Goal: Task Accomplishment & Management: Use online tool/utility

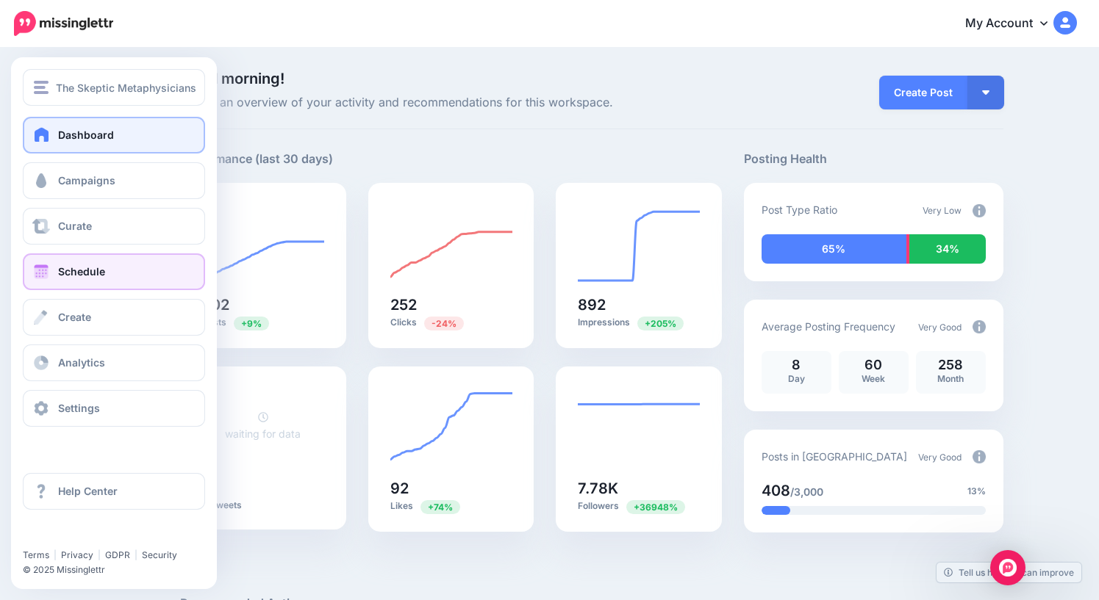
click at [63, 276] on span "Schedule" at bounding box center [81, 271] width 47 height 12
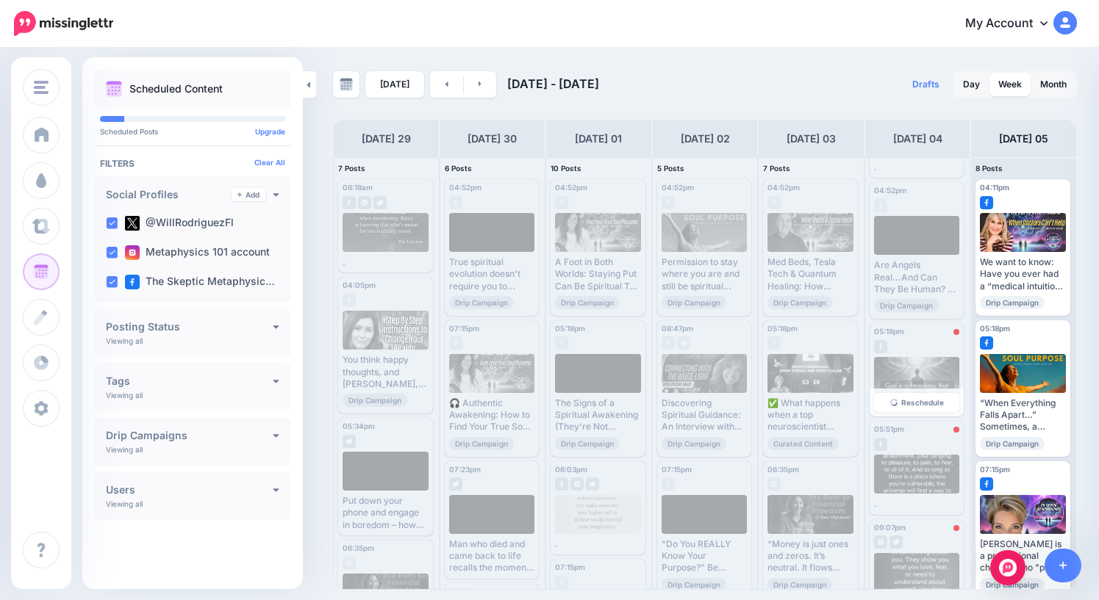
scroll to position [106, 0]
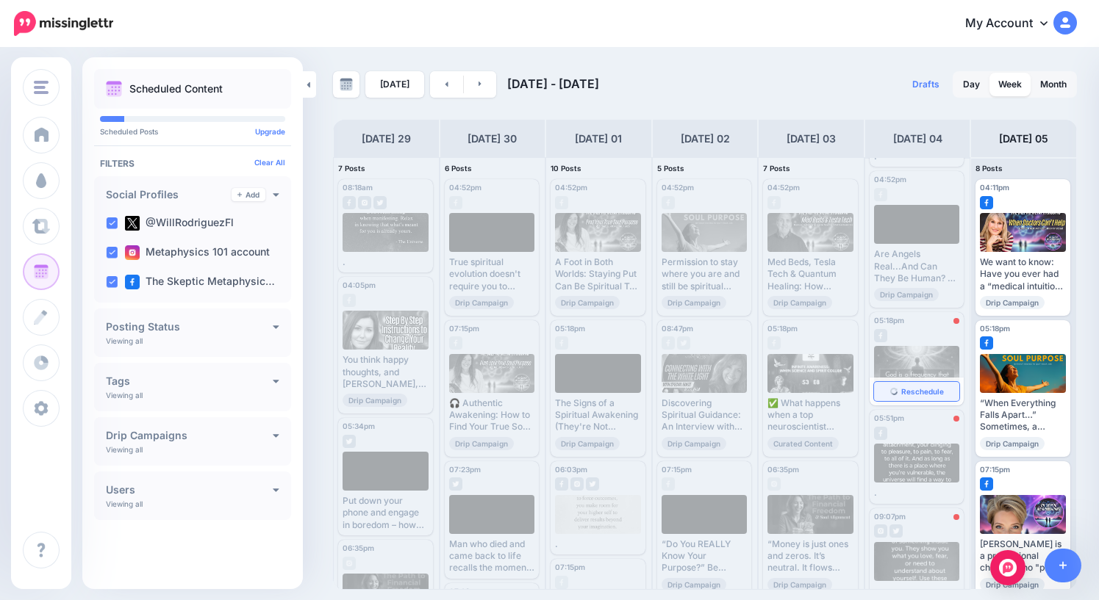
click at [915, 391] on span "Reschedule" at bounding box center [922, 391] width 43 height 7
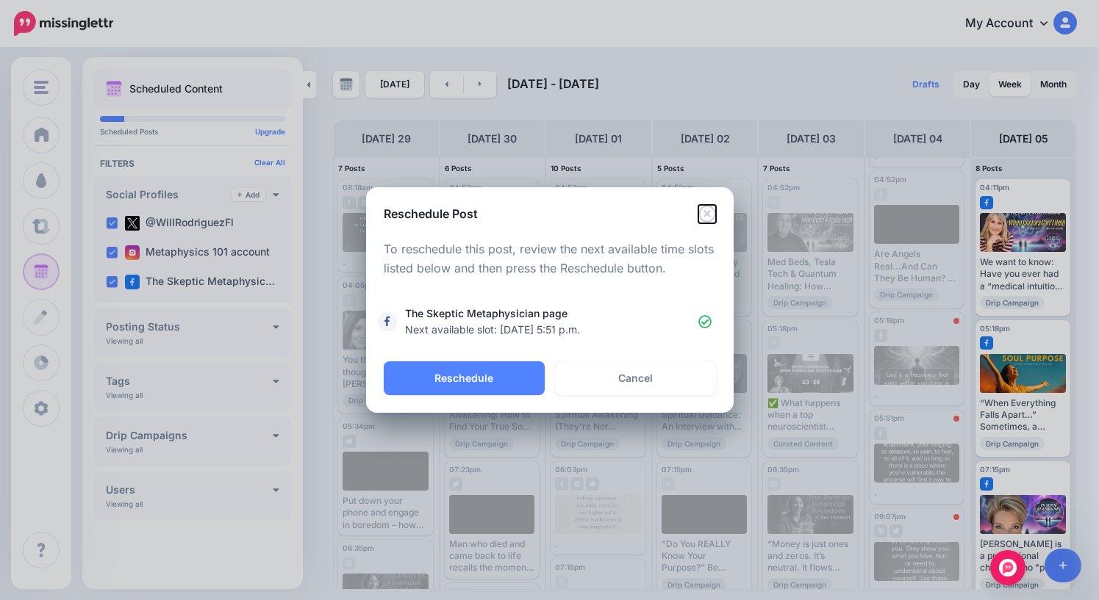
click at [710, 212] on icon "Close" at bounding box center [707, 214] width 18 height 18
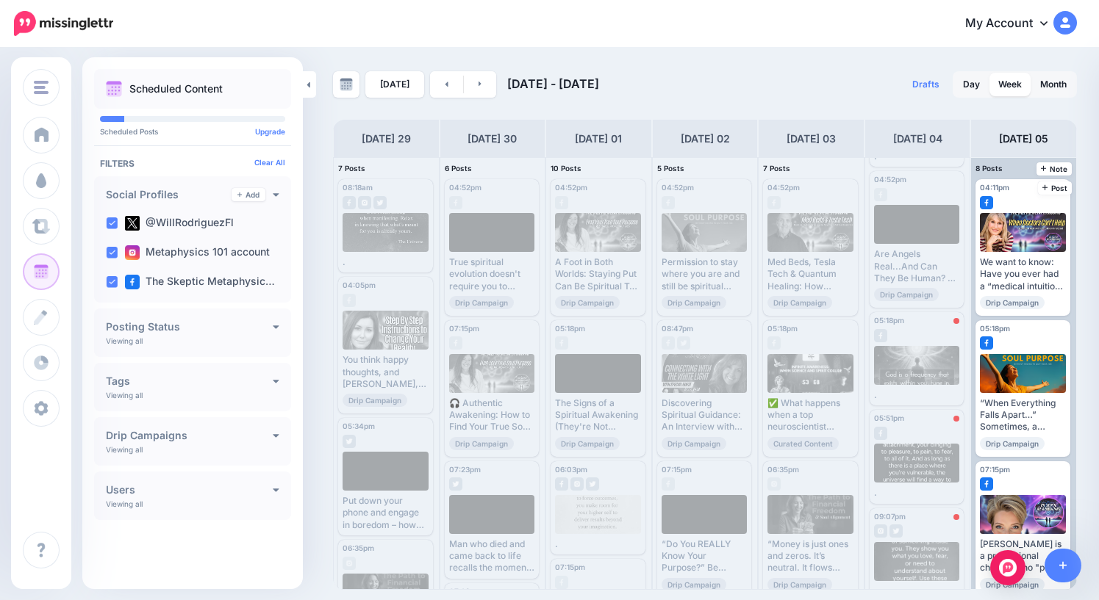
scroll to position [0, 0]
click at [916, 489] on span "Reschedule" at bounding box center [922, 489] width 43 height 7
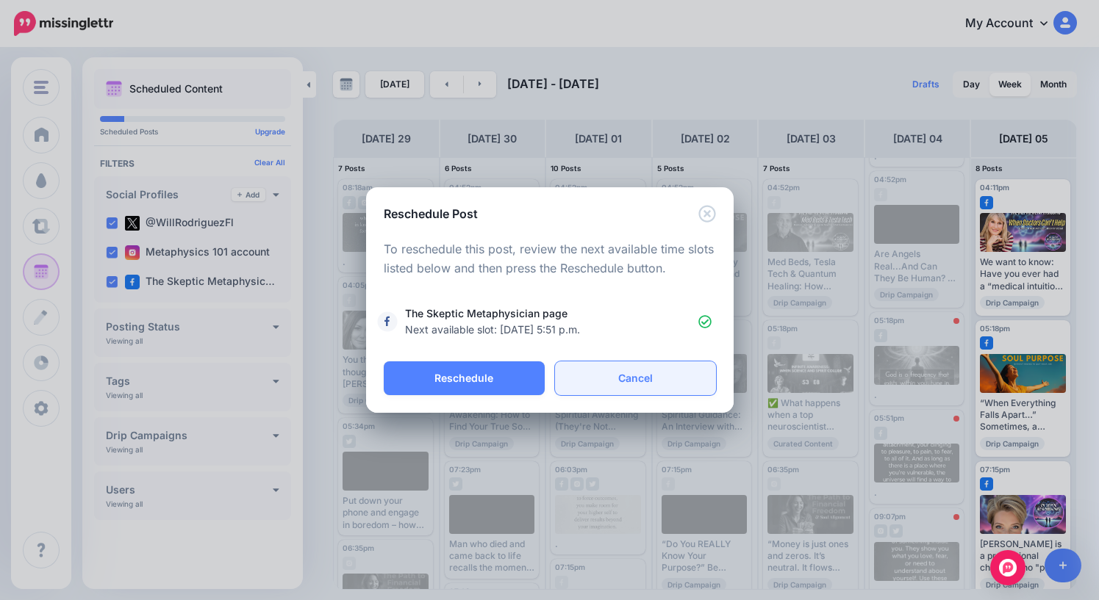
click at [657, 373] on link "Cancel" at bounding box center [635, 379] width 161 height 34
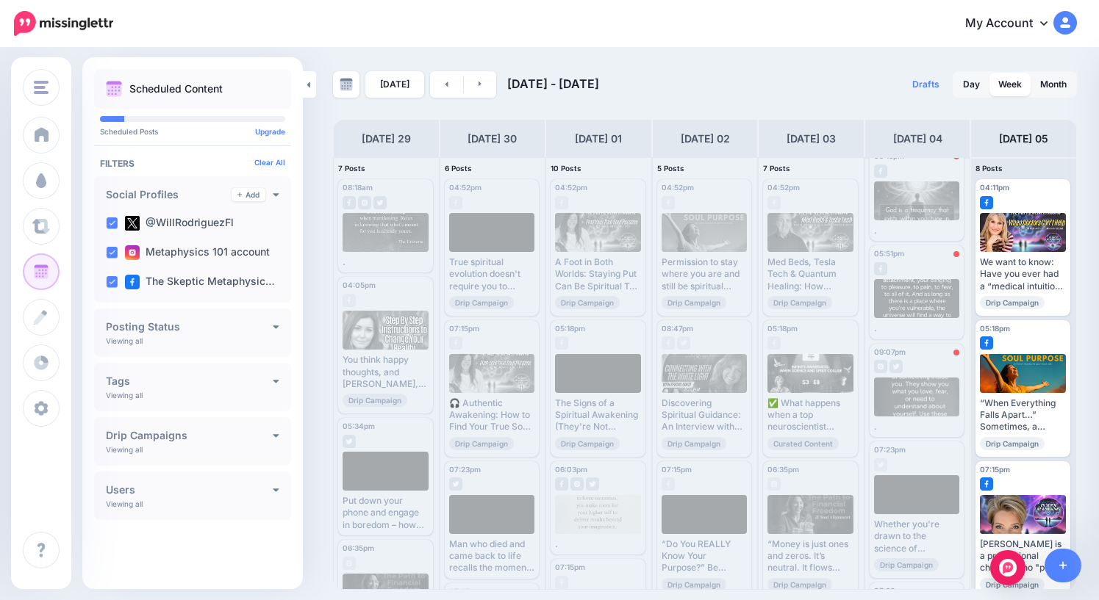
scroll to position [273, 0]
click at [919, 426] on link "Reschedule" at bounding box center [917, 421] width 86 height 19
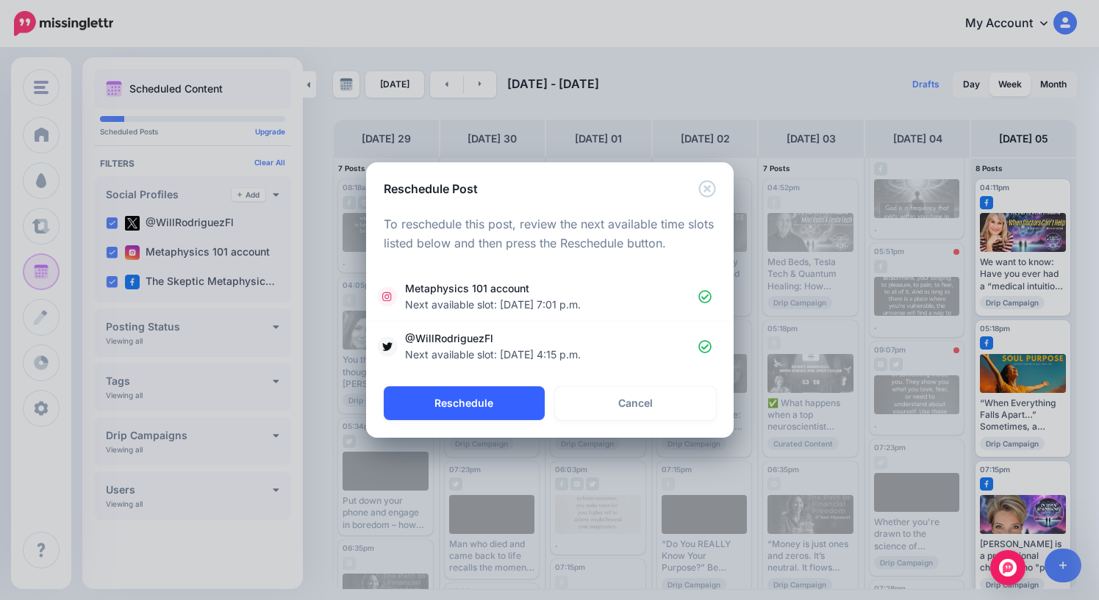
click at [475, 406] on button "Reschedule" at bounding box center [464, 404] width 161 height 34
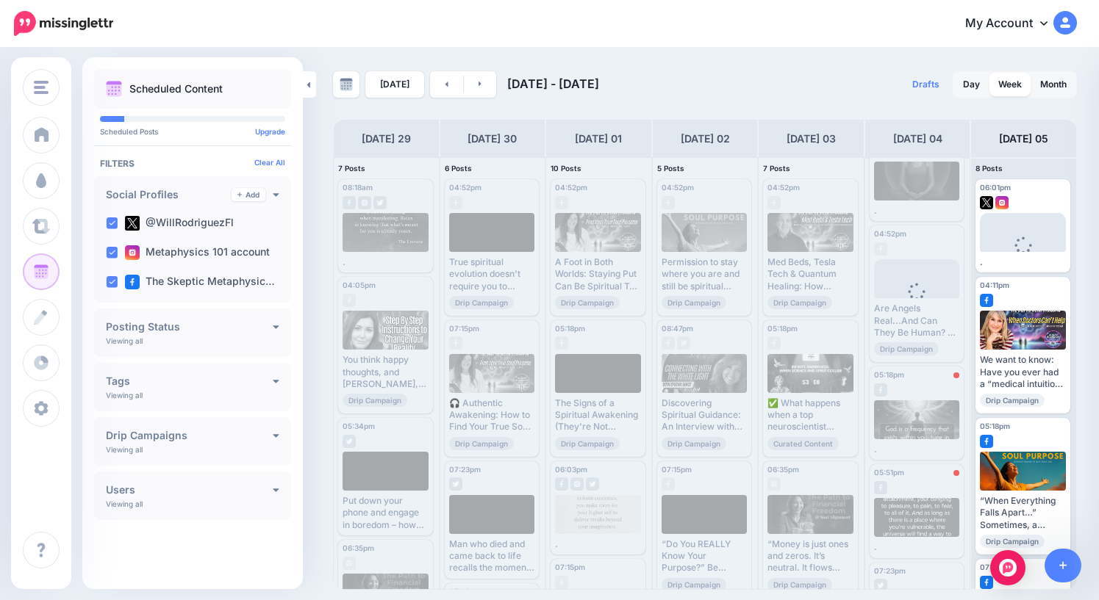
scroll to position [0, 0]
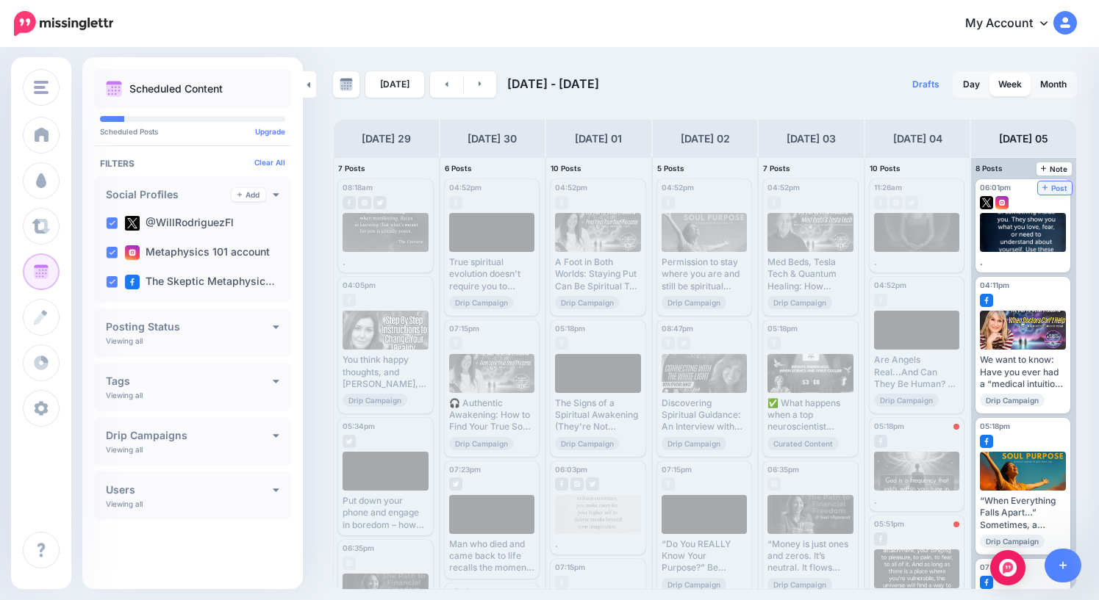
click at [1060, 189] on span "Post" at bounding box center [1055, 187] width 26 height 7
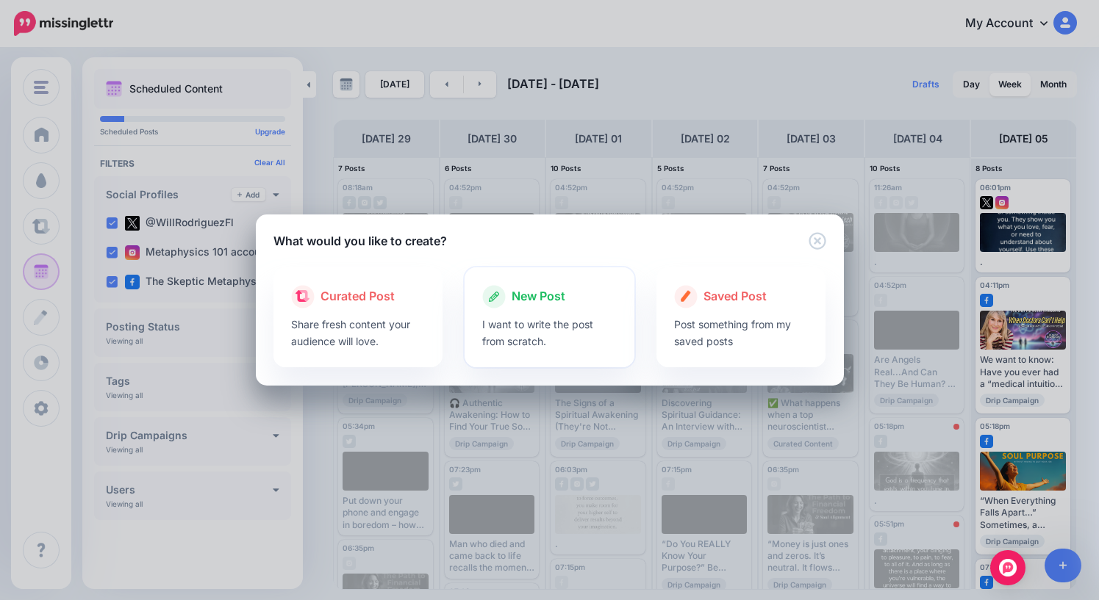
click at [532, 302] on span "New Post" at bounding box center [538, 296] width 54 height 19
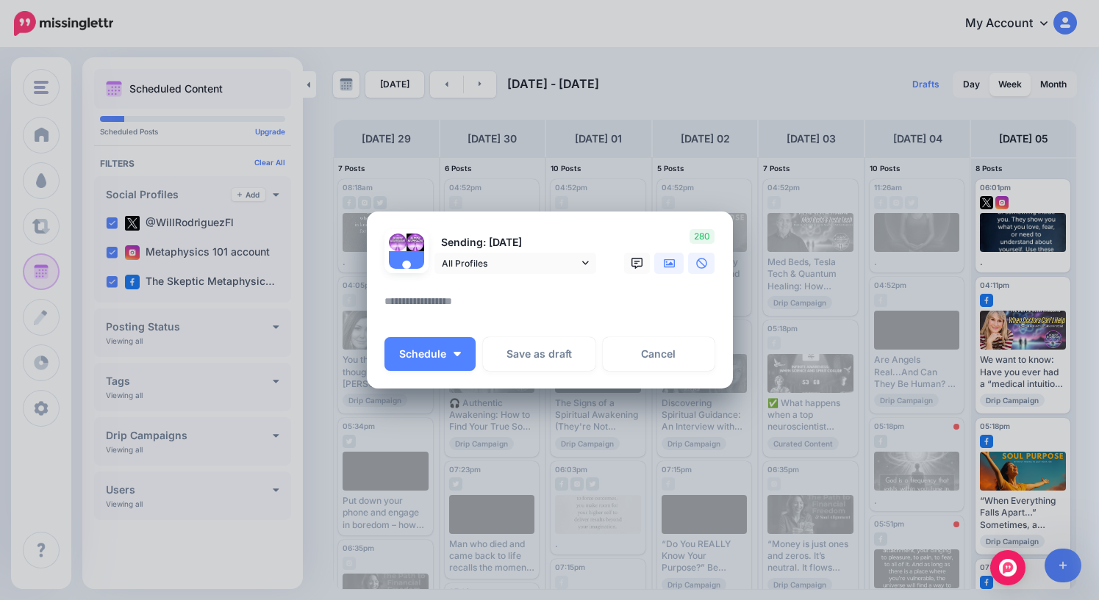
click at [672, 265] on icon at bounding box center [670, 264] width 12 height 12
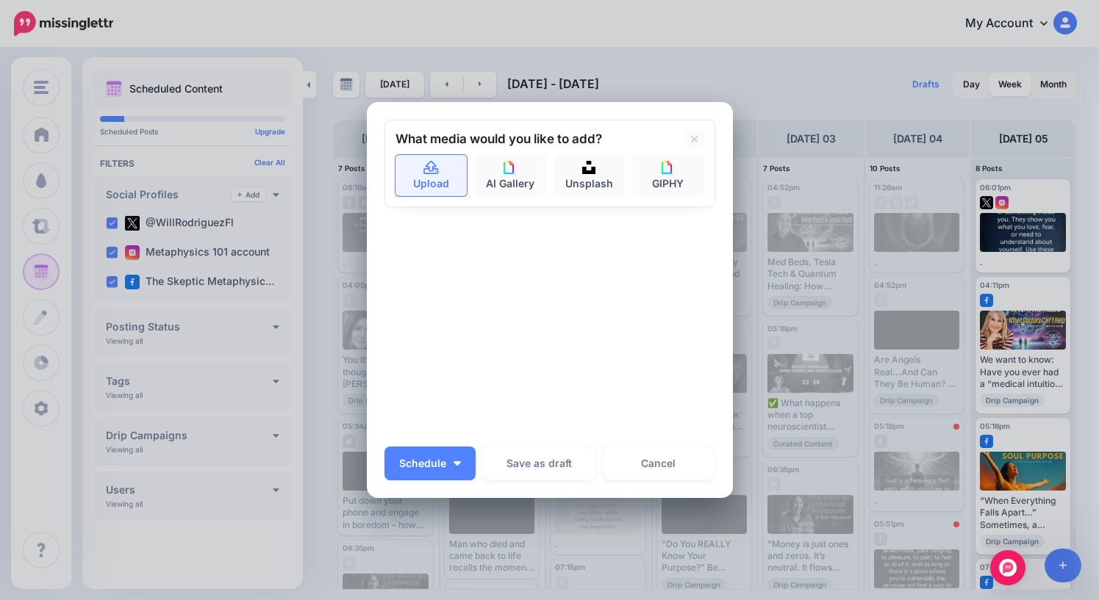
click at [429, 179] on link "Upload" at bounding box center [431, 175] width 72 height 41
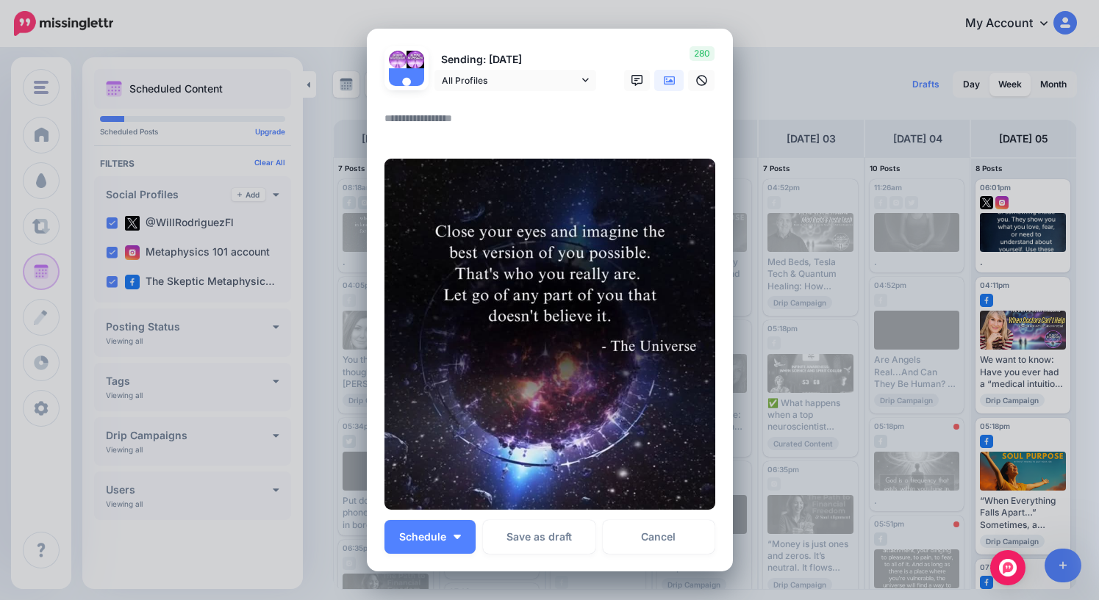
click at [423, 114] on textarea at bounding box center [553, 123] width 338 height 29
type textarea "*"
click at [432, 535] on span "Schedule" at bounding box center [422, 537] width 47 height 10
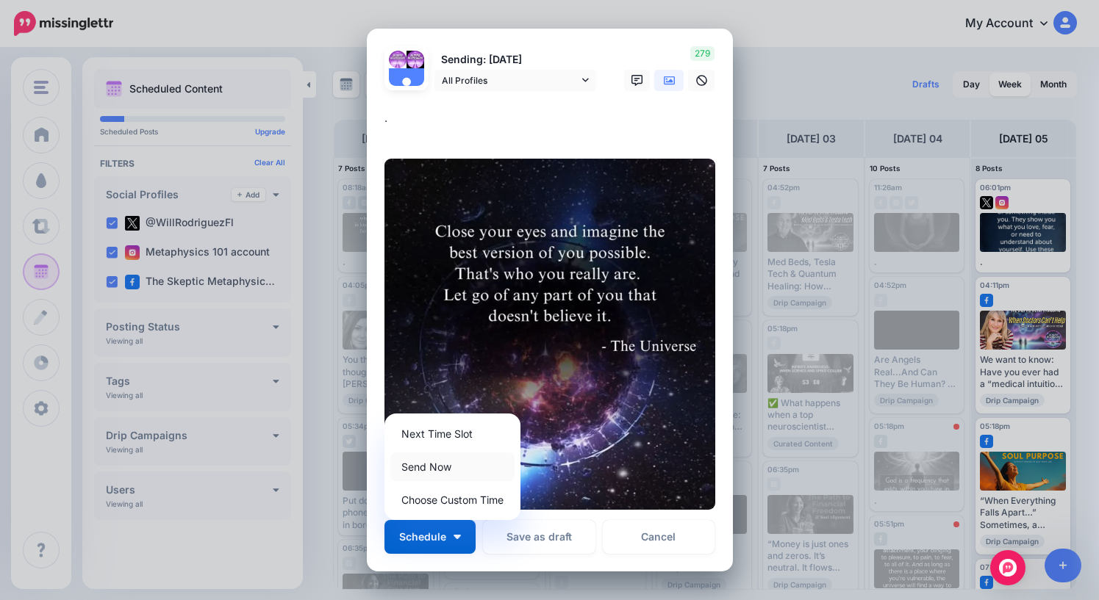
click at [441, 470] on link "Send Now" at bounding box center [452, 467] width 124 height 29
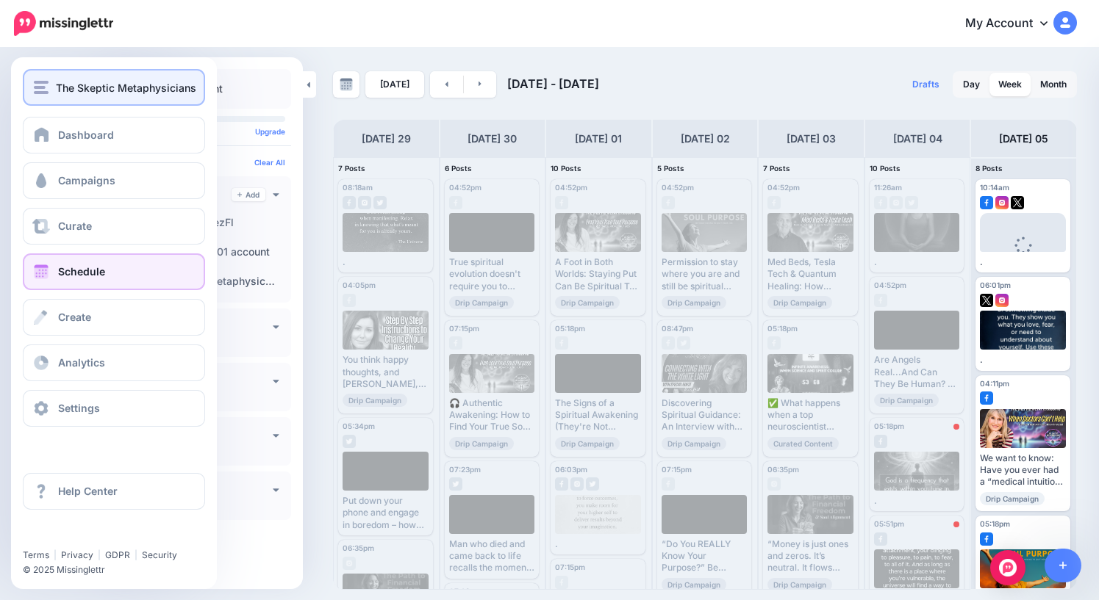
click at [42, 84] on img "button" at bounding box center [41, 87] width 15 height 13
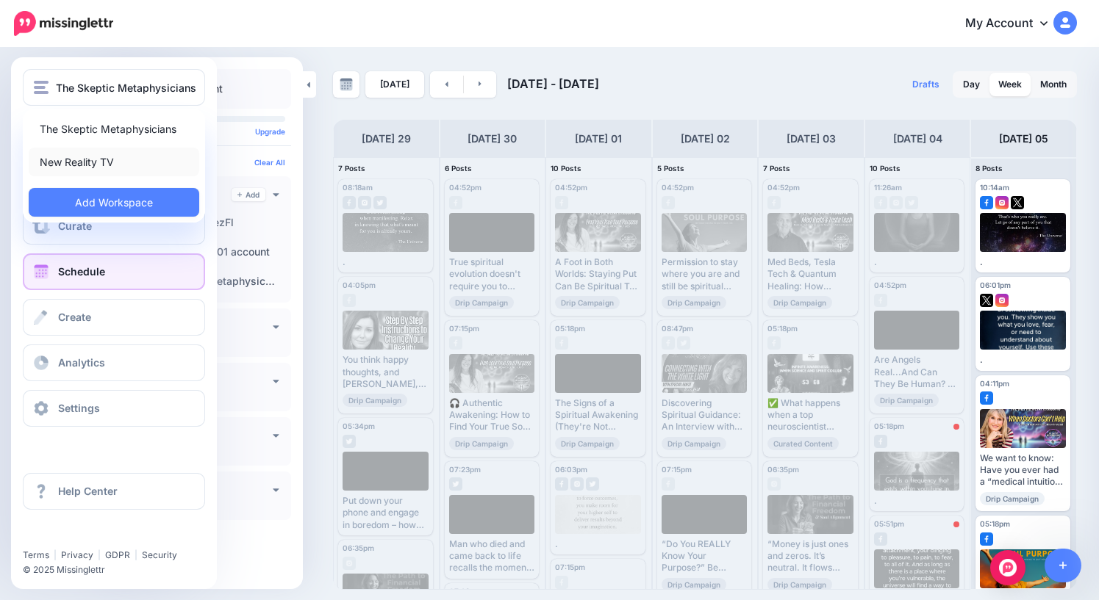
click at [85, 165] on link "New Reality TV" at bounding box center [114, 162] width 170 height 29
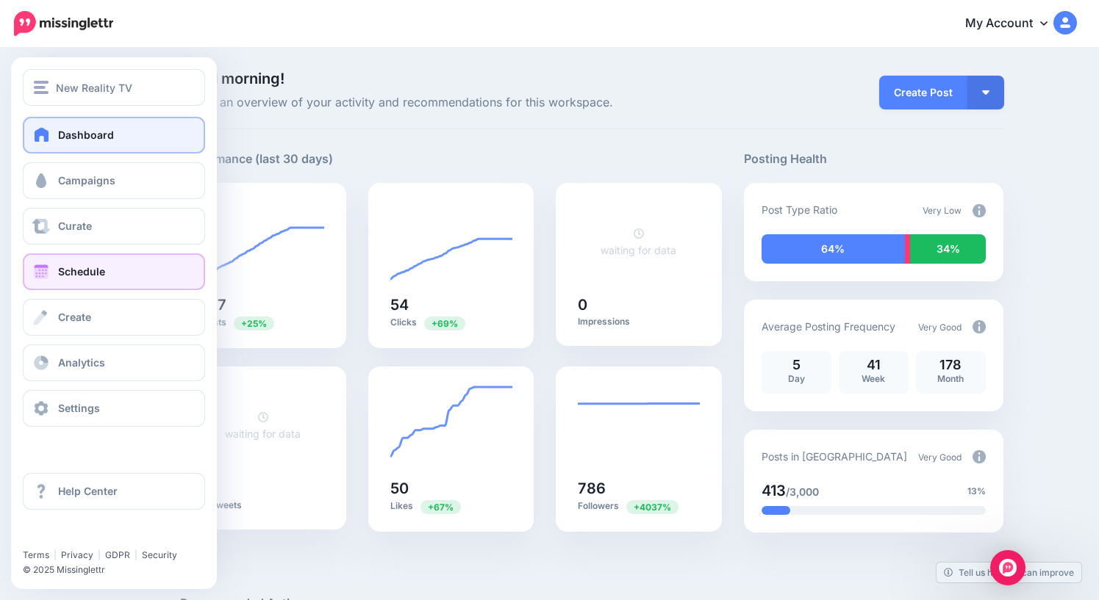
click at [75, 276] on span "Schedule" at bounding box center [81, 271] width 47 height 12
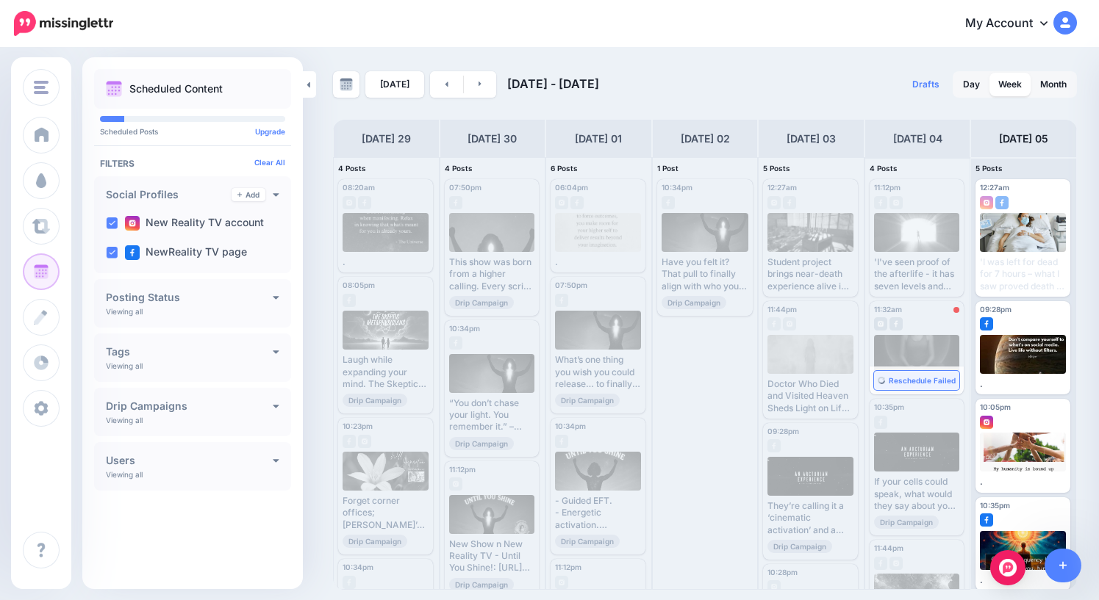
click at [922, 384] on span "Reschedule Failed" at bounding box center [921, 380] width 67 height 7
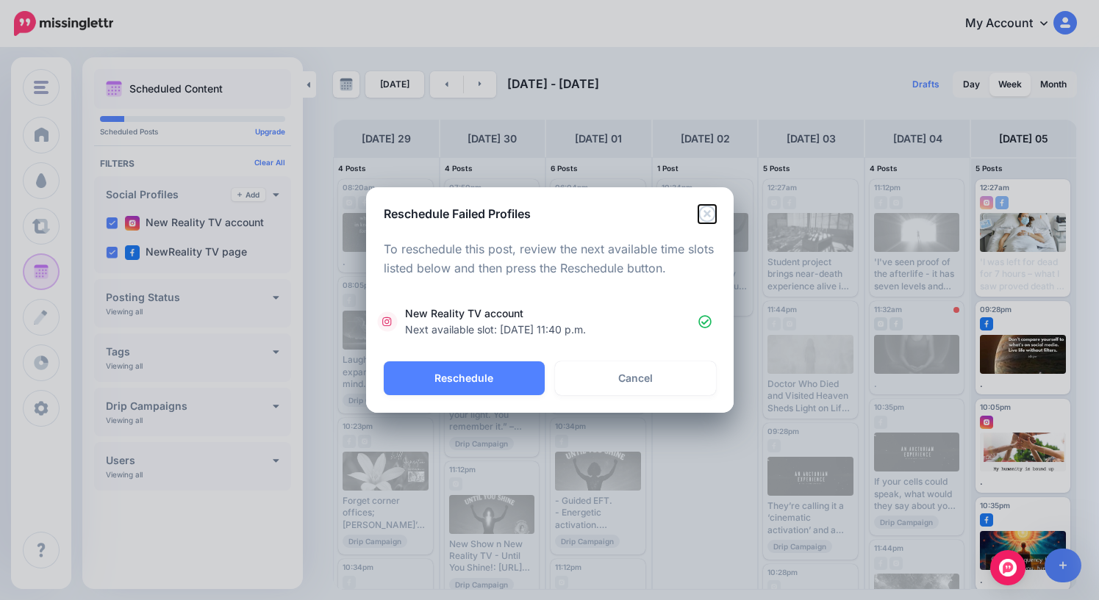
click at [703, 216] on icon "Close" at bounding box center [707, 214] width 18 height 18
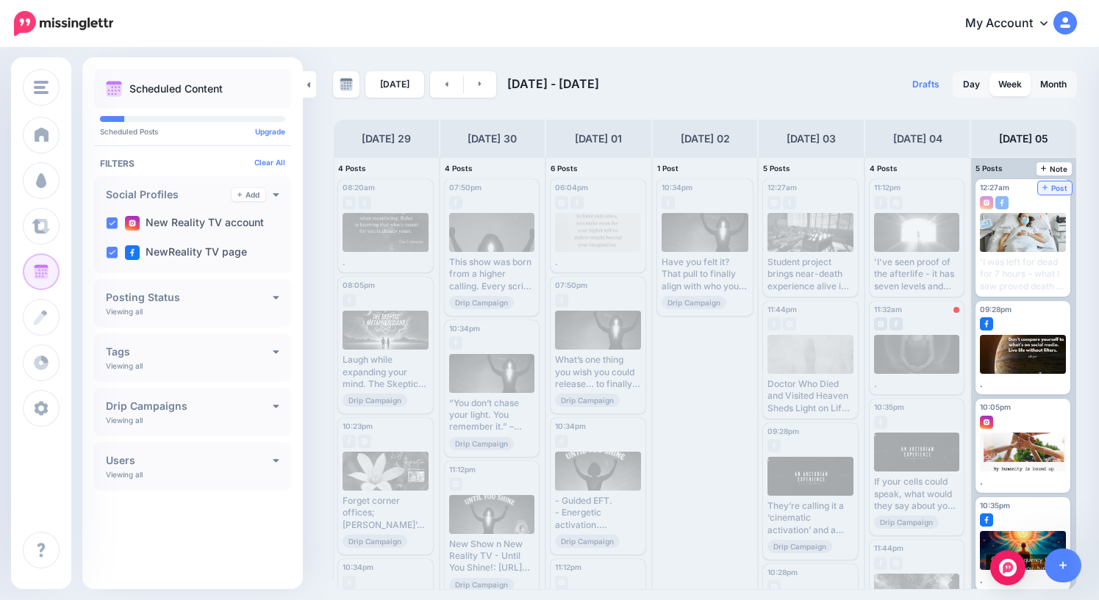
click at [1061, 188] on span "Post" at bounding box center [1055, 187] width 26 height 7
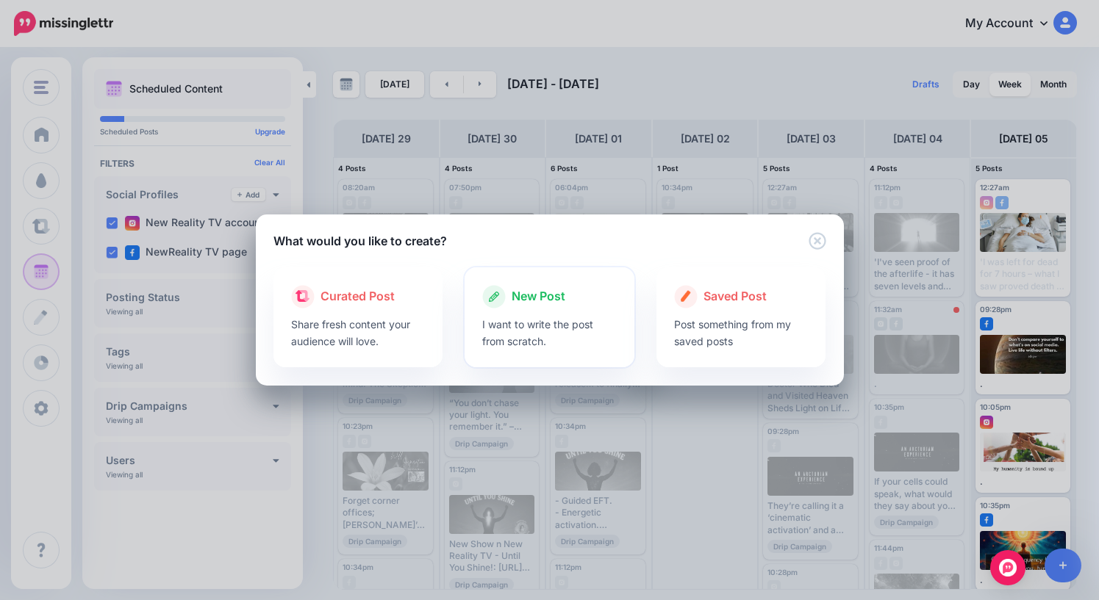
click at [528, 298] on span "New Post" at bounding box center [538, 296] width 54 height 19
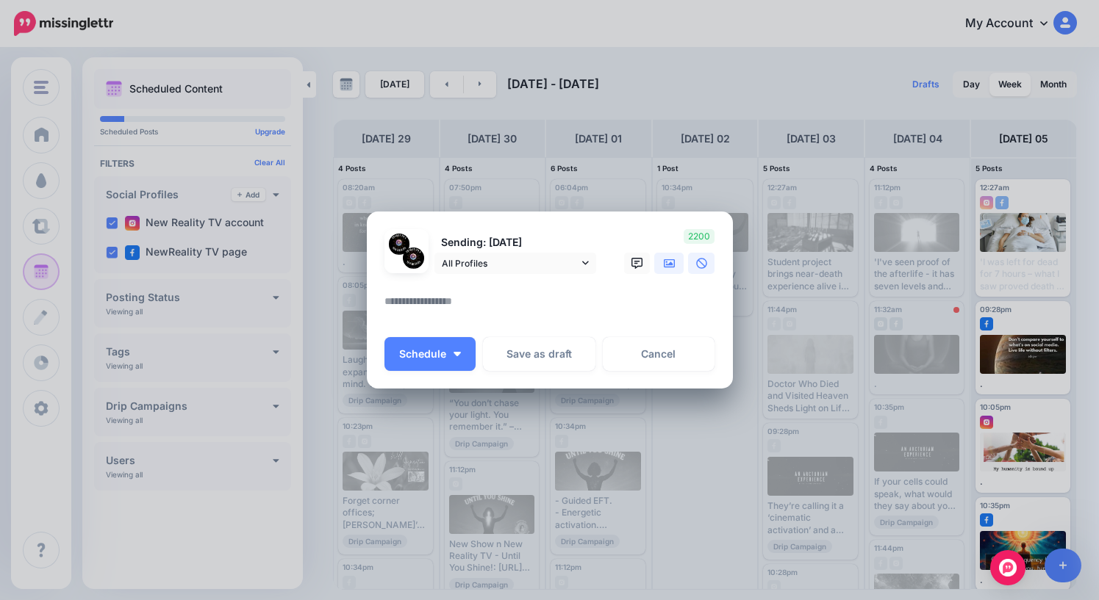
click at [670, 267] on icon at bounding box center [670, 264] width 12 height 12
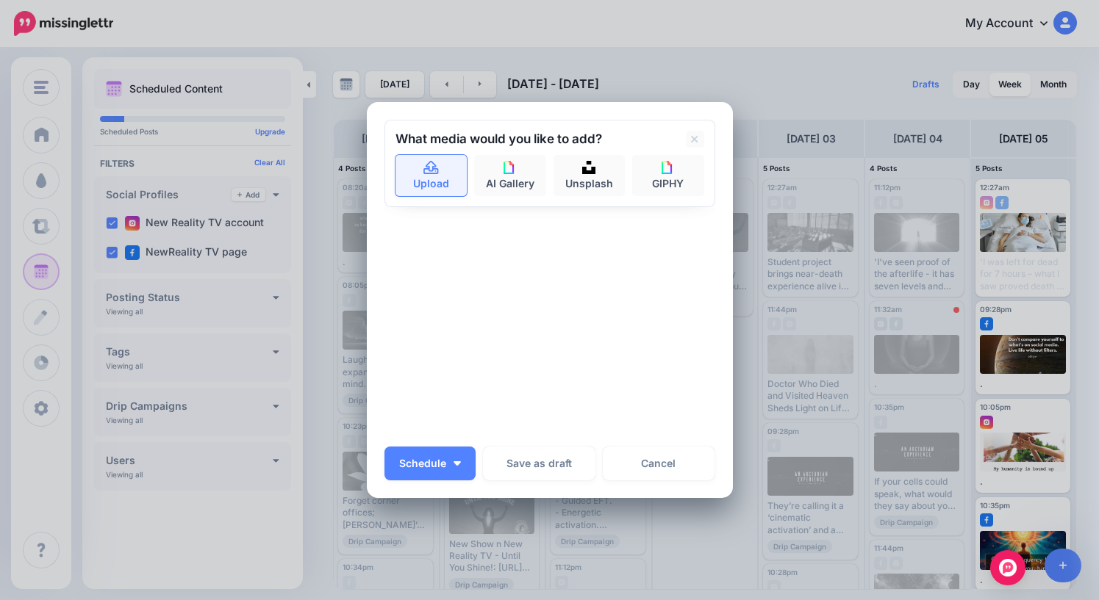
click at [428, 157] on link "Upload" at bounding box center [431, 175] width 72 height 41
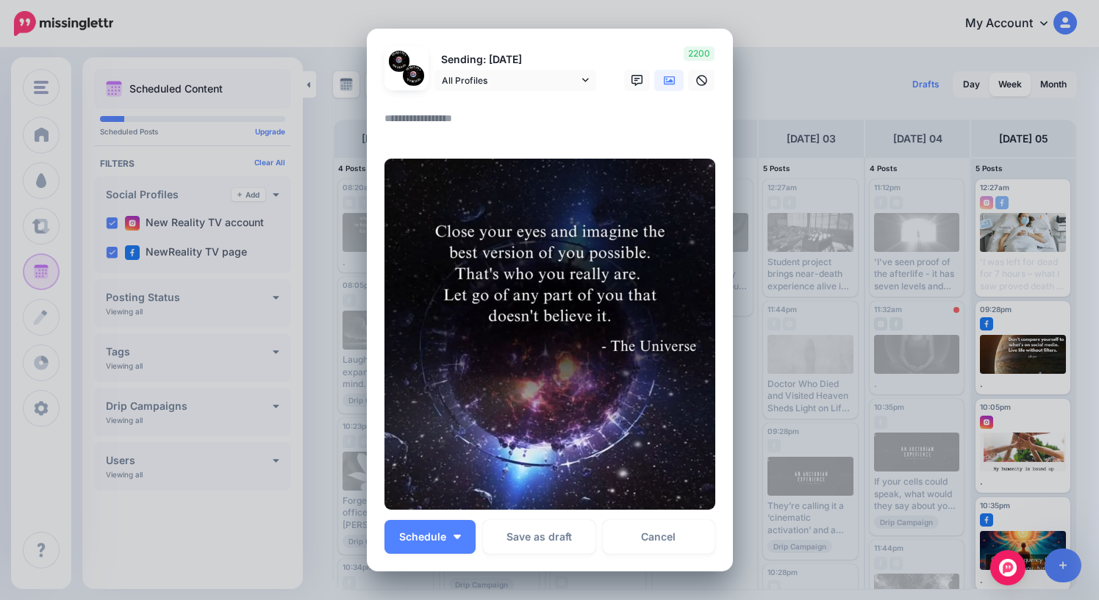
click at [446, 117] on textarea at bounding box center [553, 123] width 338 height 29
type textarea "*"
click at [437, 539] on span "Schedule" at bounding box center [422, 537] width 47 height 10
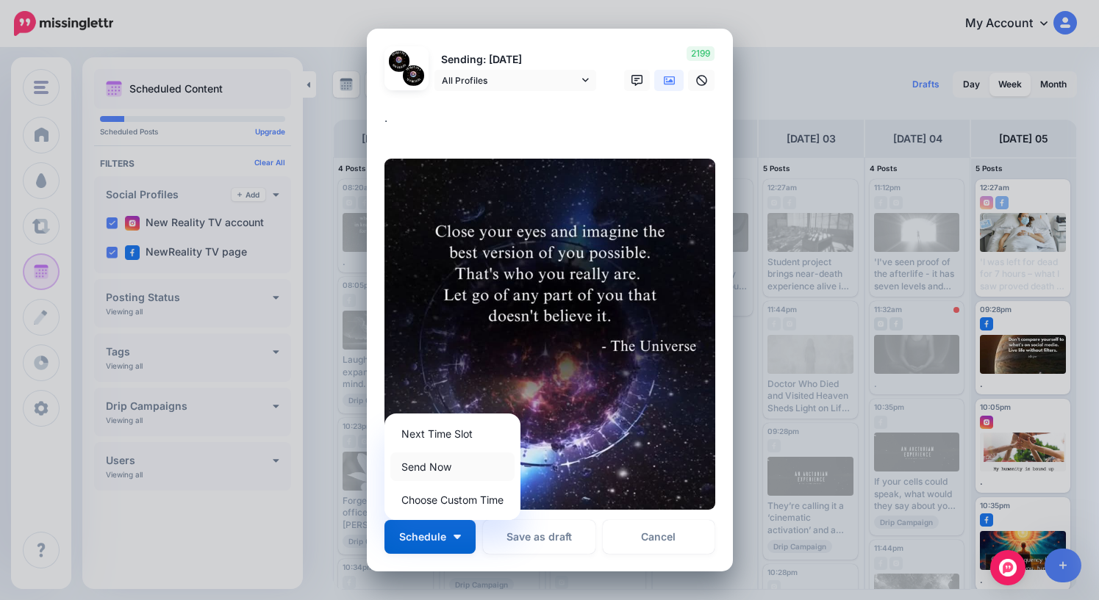
click at [436, 464] on link "Send Now" at bounding box center [452, 467] width 124 height 29
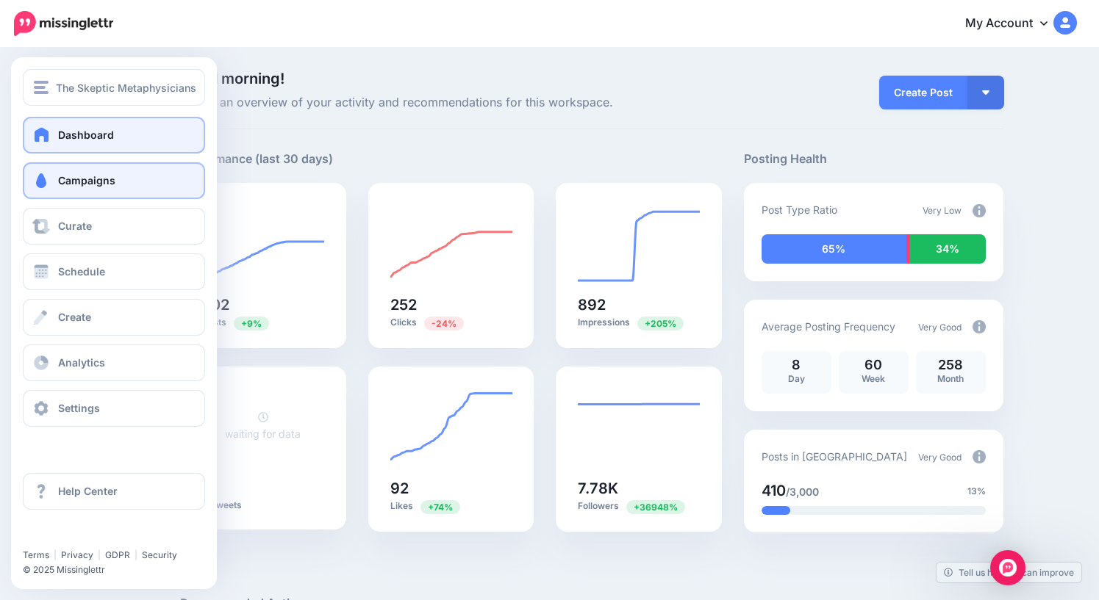
click at [69, 182] on span "Campaigns" at bounding box center [86, 180] width 57 height 12
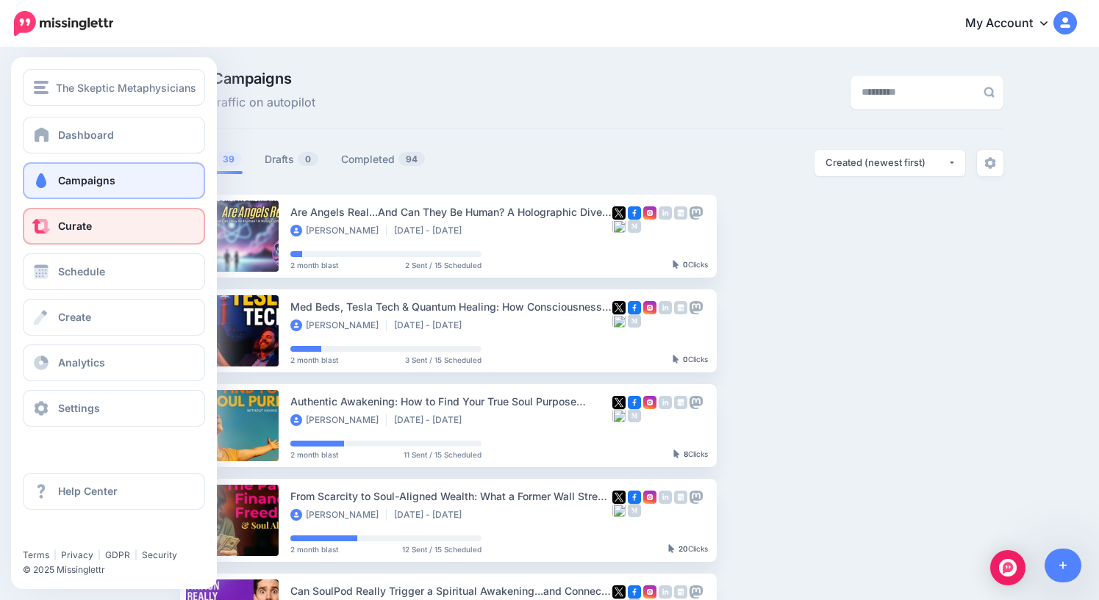
click at [71, 226] on span "Curate" at bounding box center [75, 226] width 34 height 12
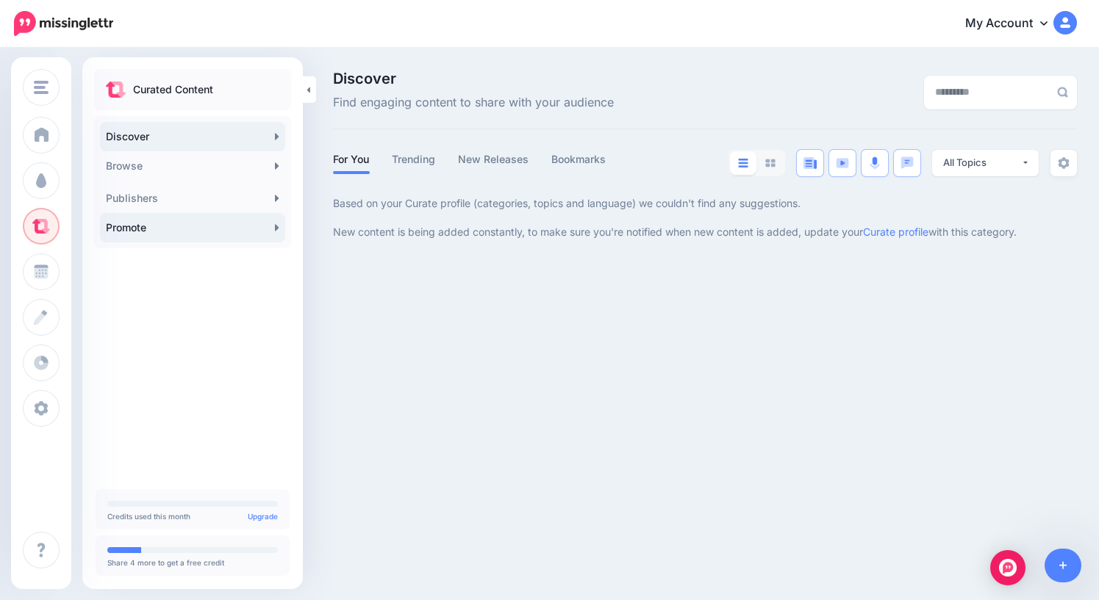
click at [176, 231] on link "Promote" at bounding box center [192, 227] width 185 height 29
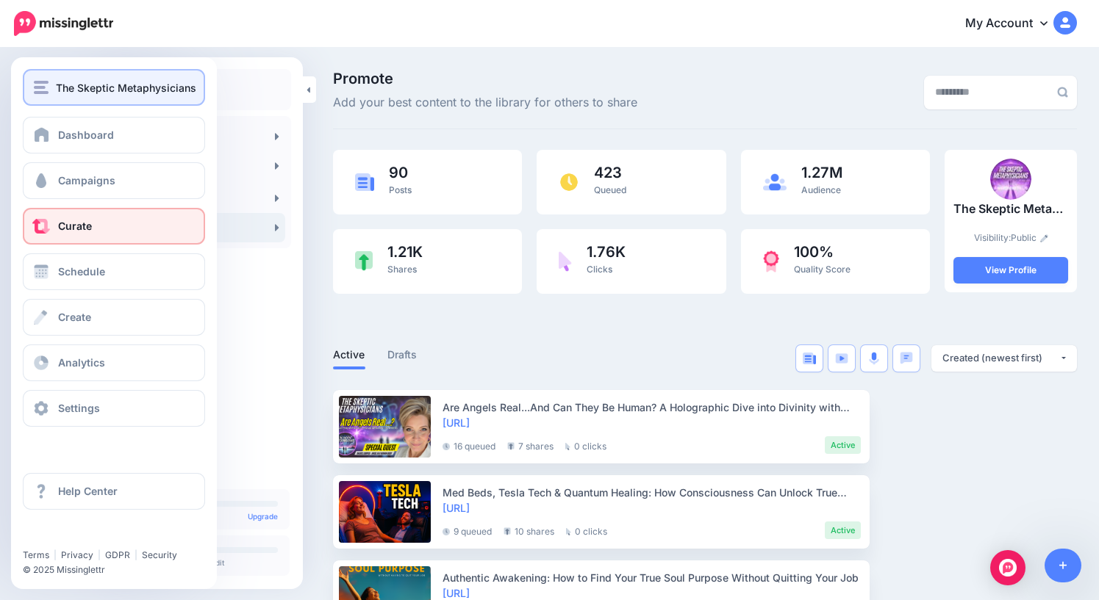
click at [73, 87] on span "The Skeptic Metaphysicians" at bounding box center [126, 87] width 140 height 17
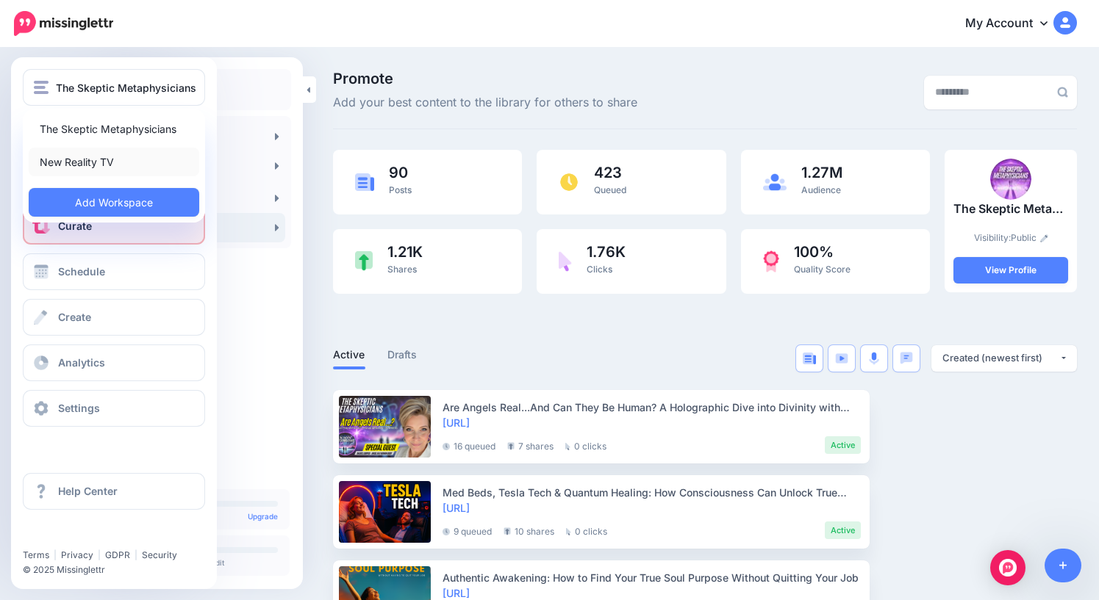
click at [77, 163] on link "New Reality TV" at bounding box center [114, 162] width 170 height 29
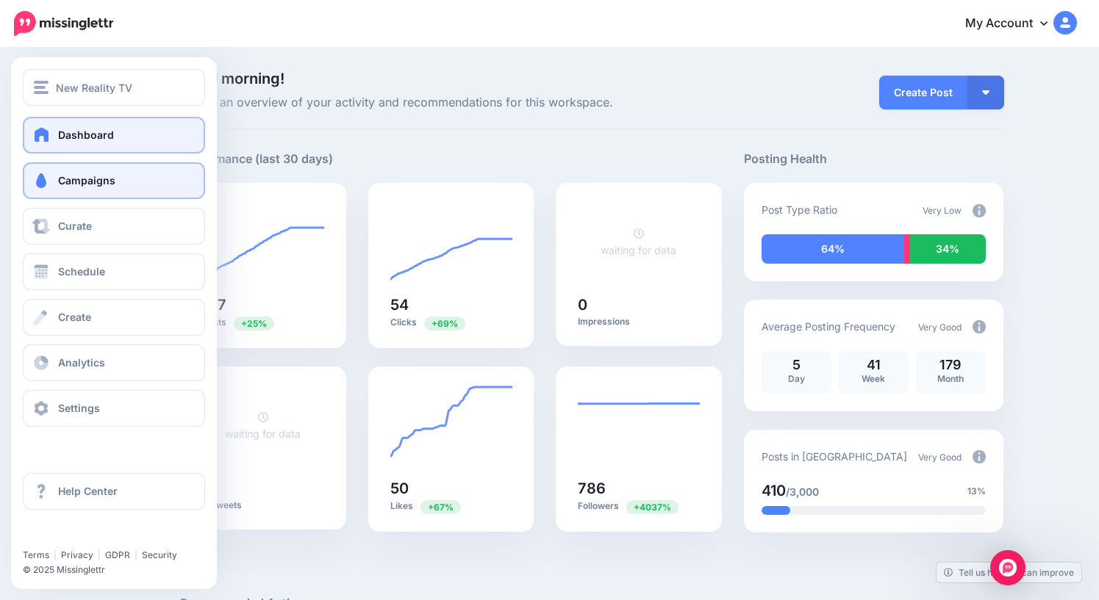
click at [82, 184] on span "Campaigns" at bounding box center [86, 180] width 57 height 12
